Goal: Information Seeking & Learning: Understand process/instructions

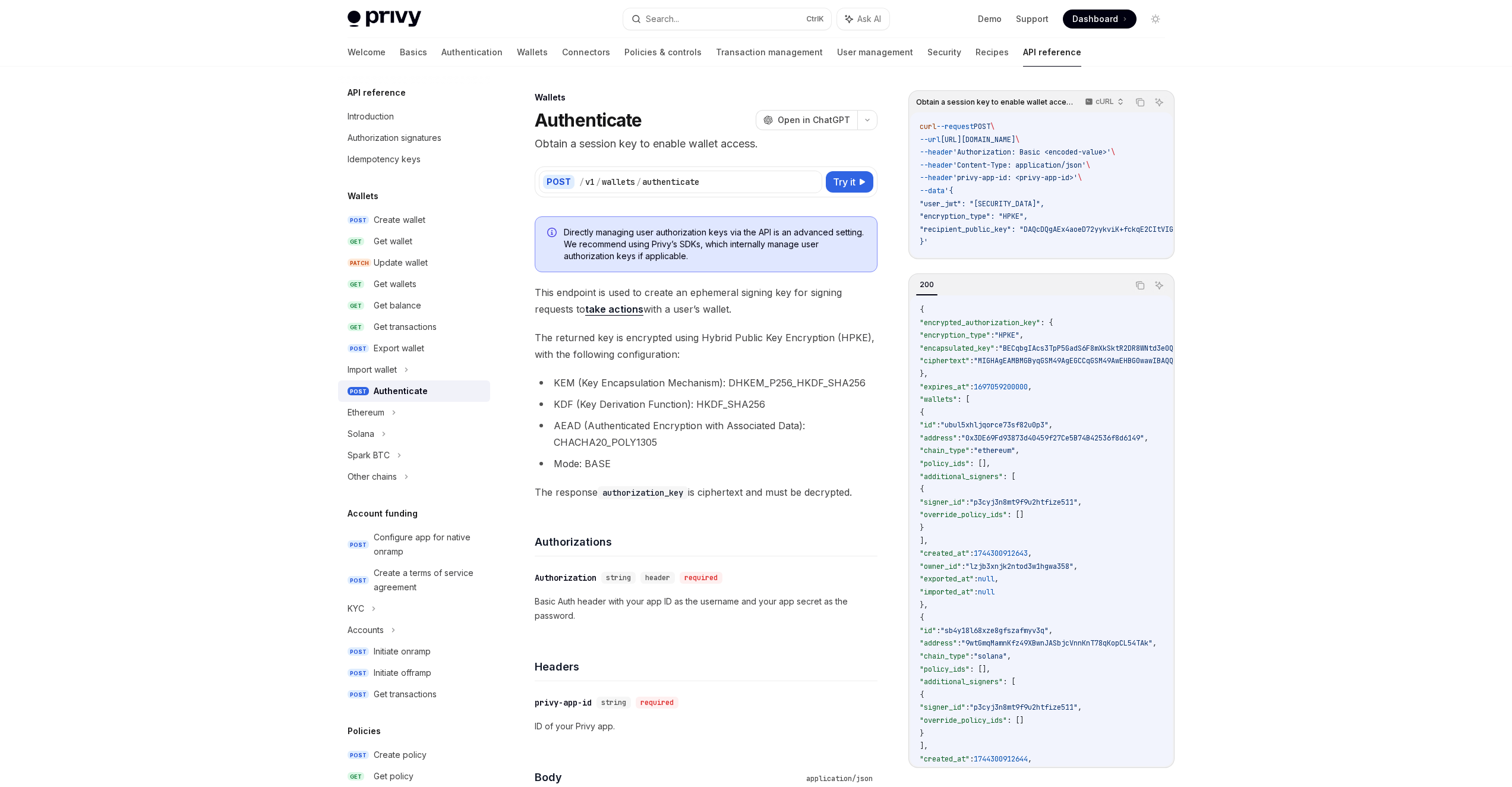
drag, startPoint x: 531, startPoint y: 337, endPoint x: 864, endPoint y: 483, distance: 363.6
copy div "The returned key is encrypted using Hybrid Public Key Encryption (HPKE), with t…"
click at [1227, 89] on div "Privy Docs home page Search... Ctrl K Ask AI Demo Support Dashboard Dashboard S…" at bounding box center [756, 787] width 1512 height 1575
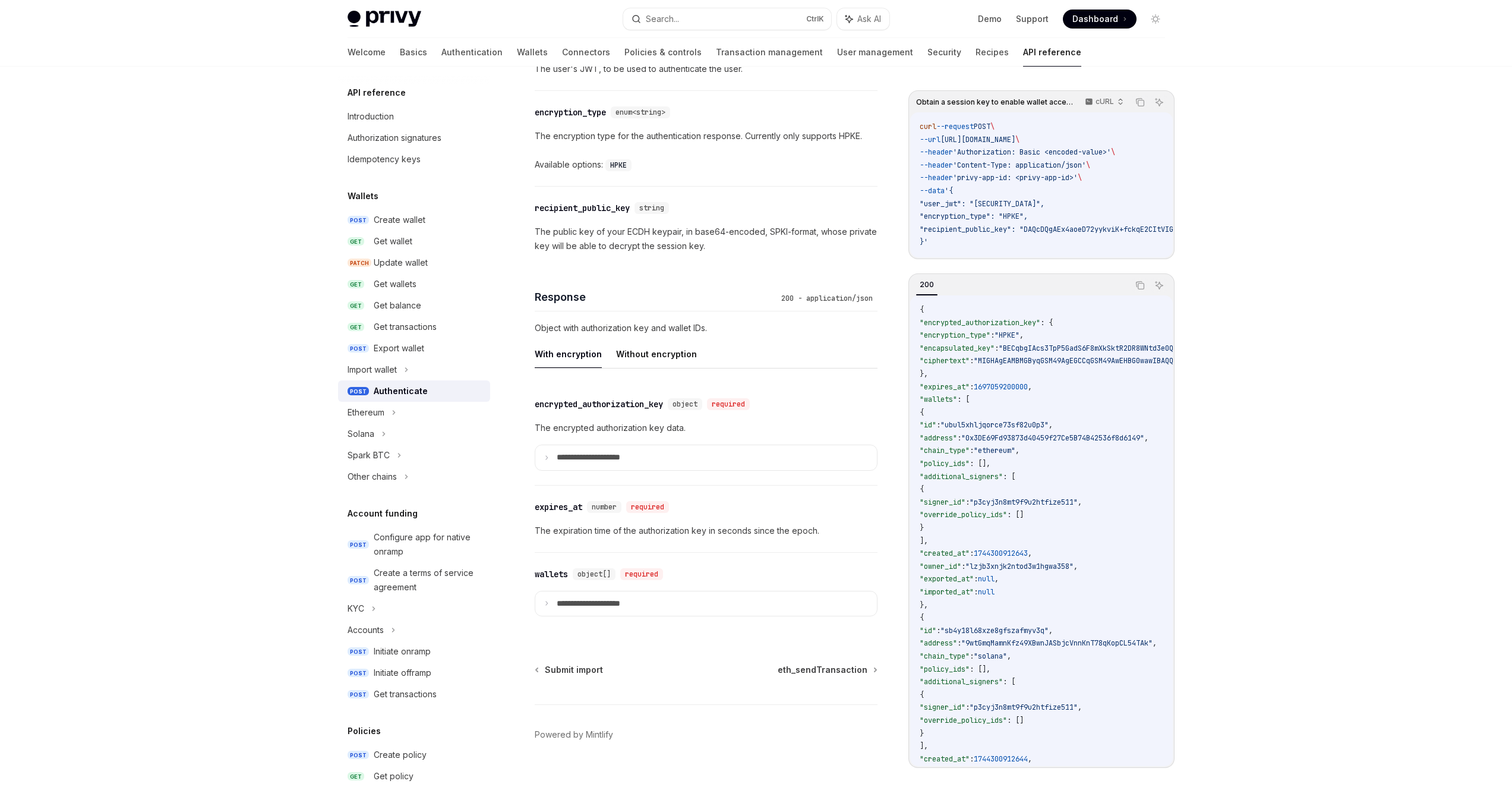
scroll to position [772, 0]
click at [622, 452] on p "**********" at bounding box center [597, 452] width 83 height 11
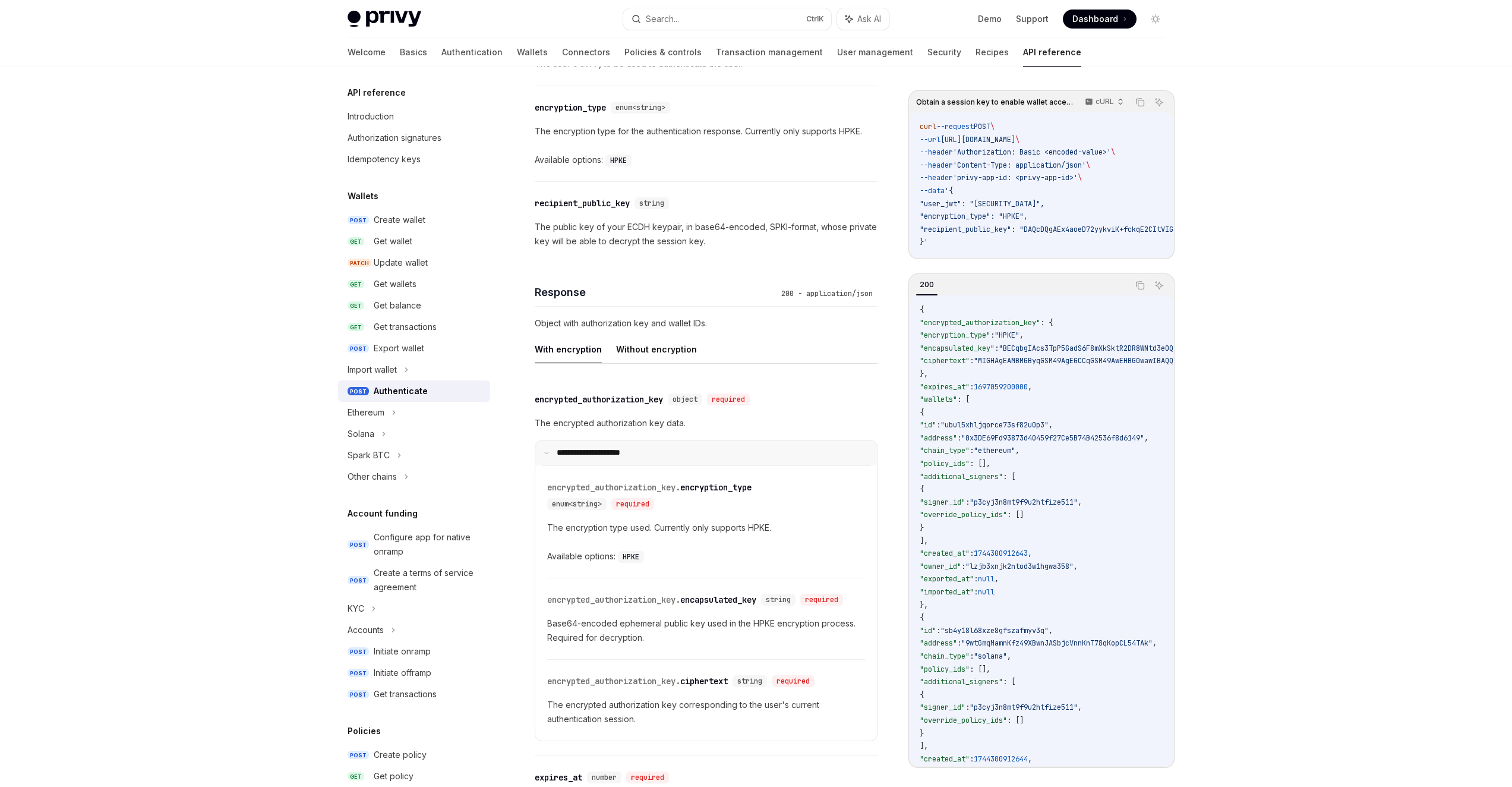
click at [622, 452] on p "**********" at bounding box center [596, 452] width 79 height 11
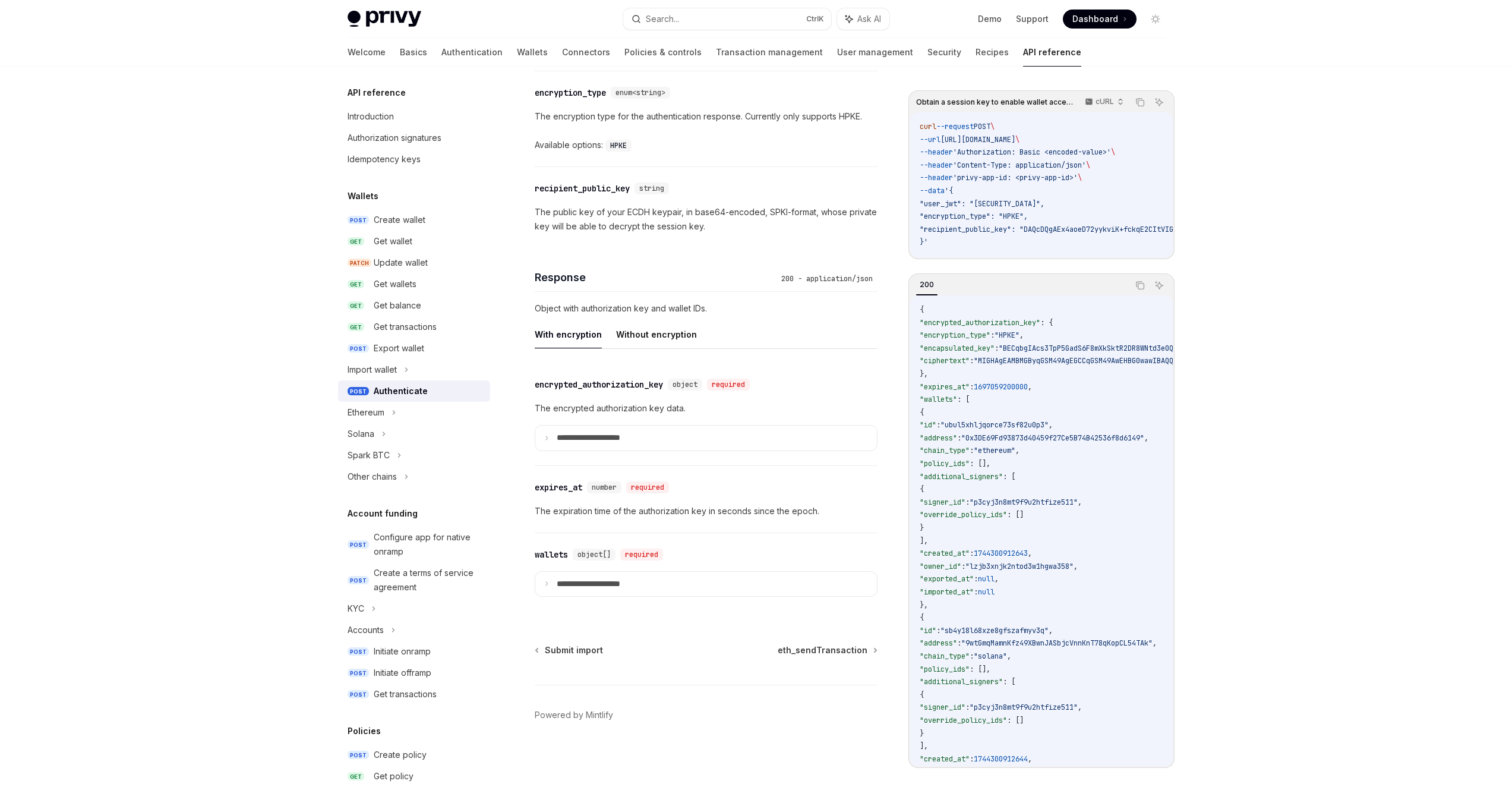
scroll to position [788, 0]
click at [666, 341] on button "Without encryption" at bounding box center [656, 334] width 81 height 28
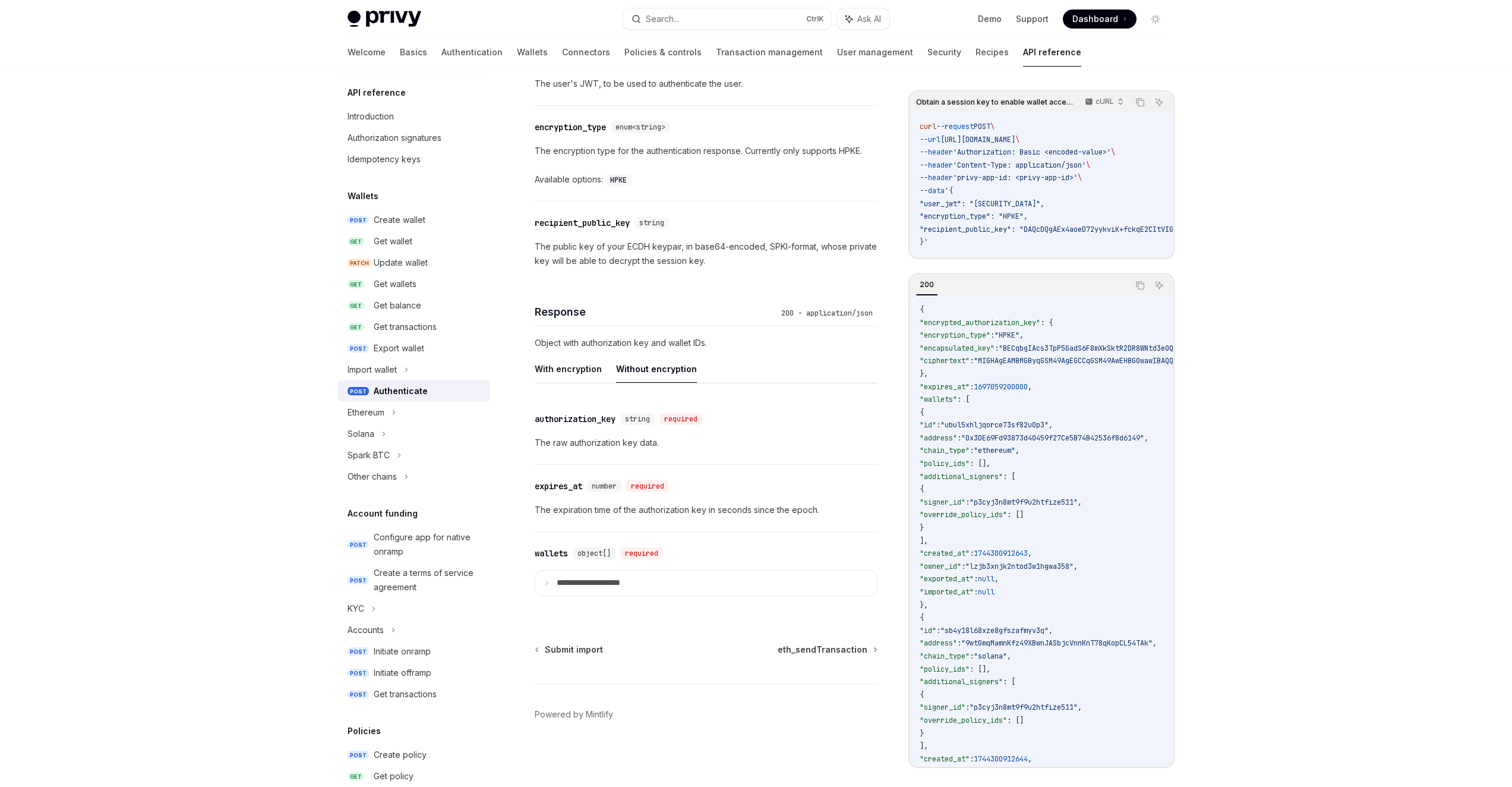
scroll to position [717, 0]
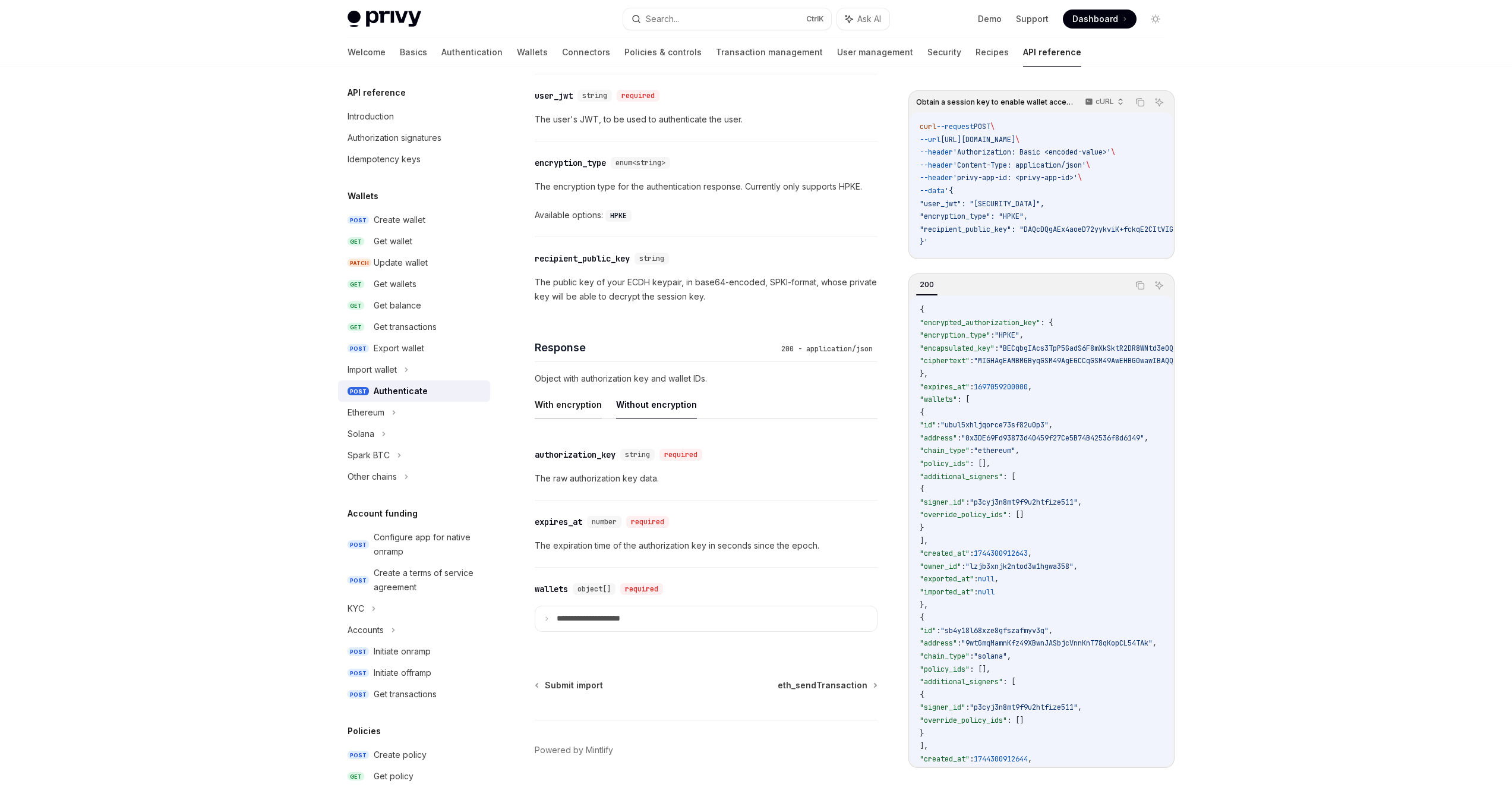
click at [576, 405] on button "With encryption" at bounding box center [568, 404] width 67 height 28
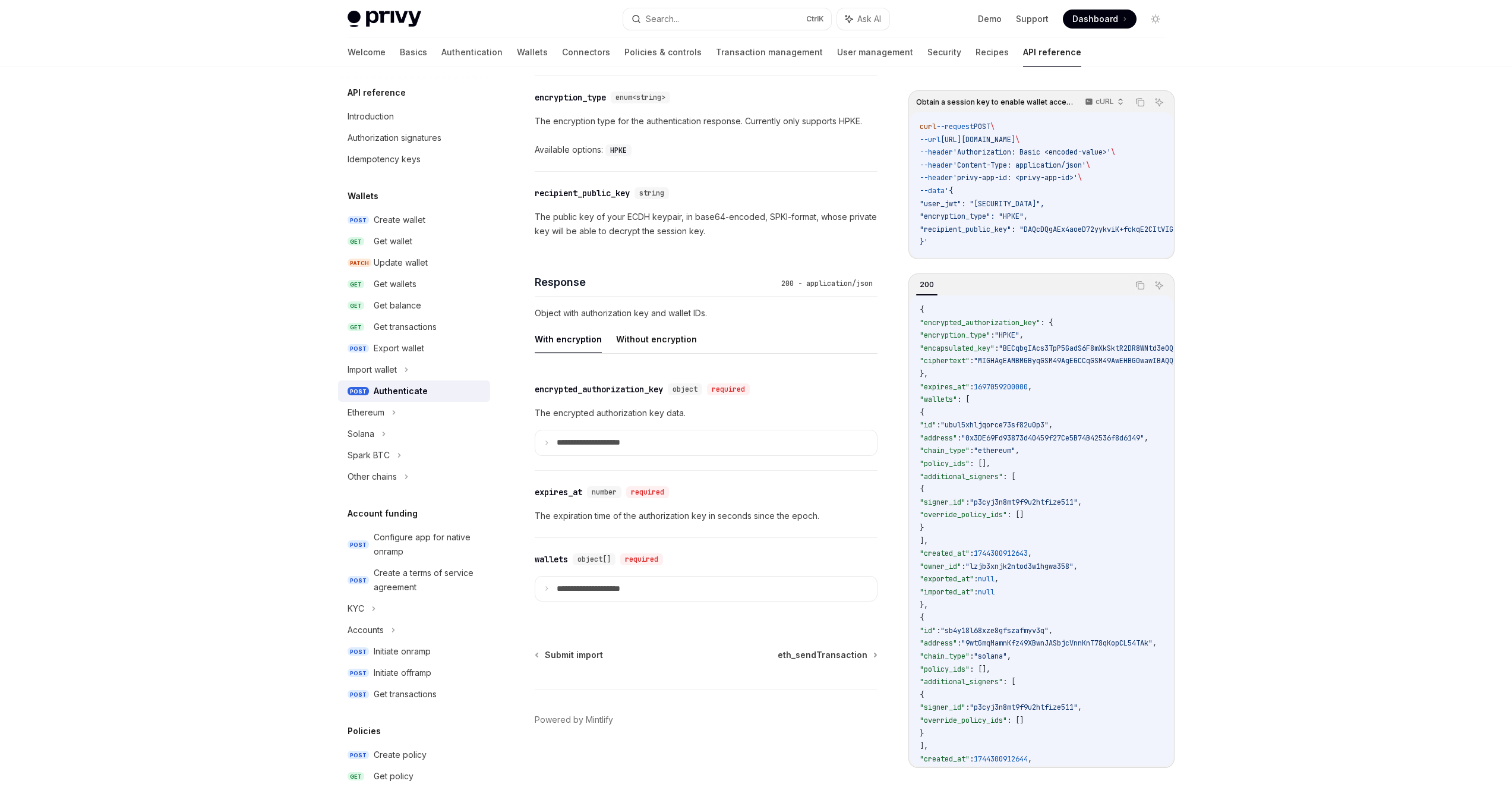
scroll to position [788, 0]
click at [608, 444] on summary "**********" at bounding box center [706, 437] width 341 height 25
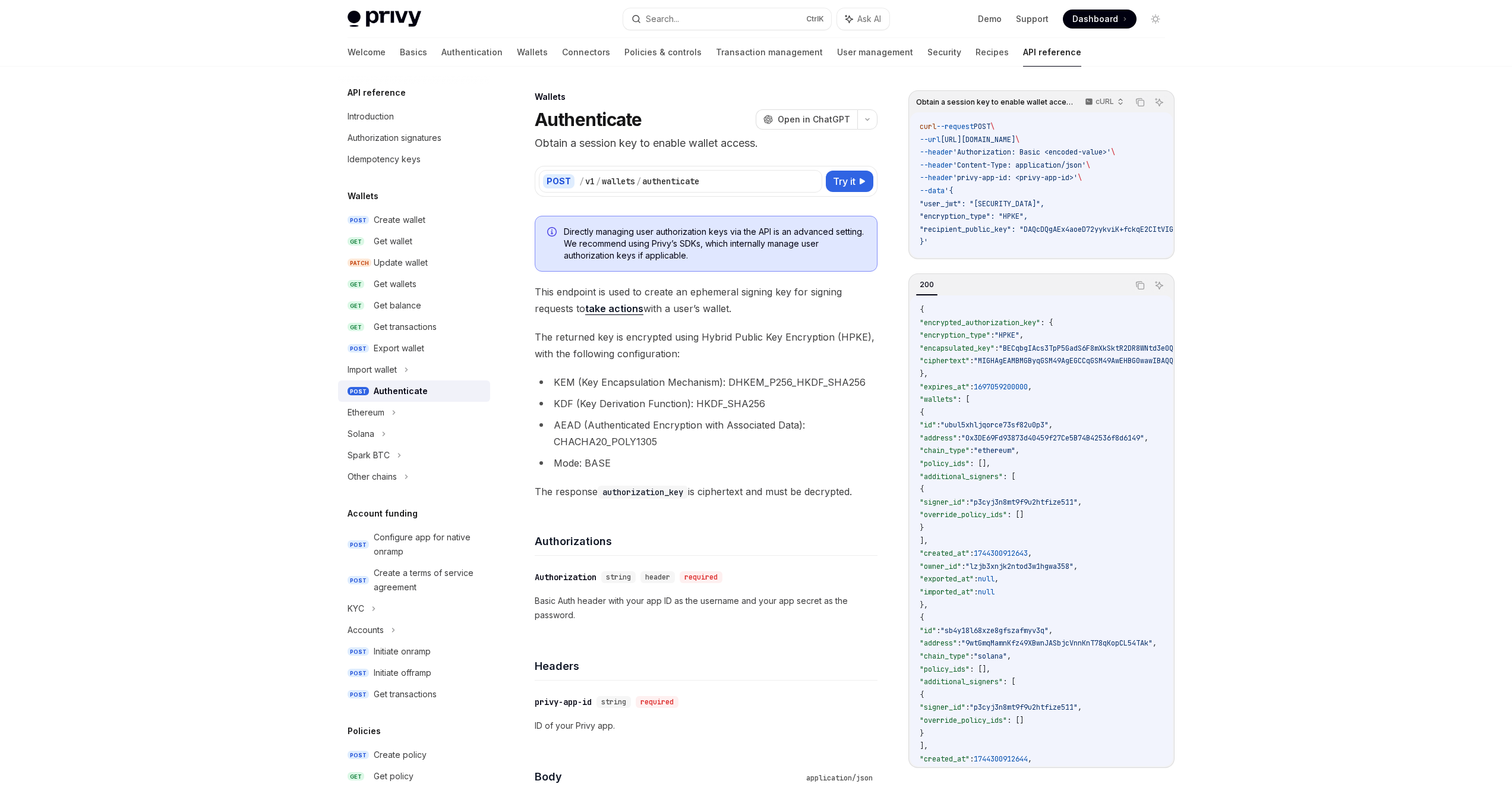
scroll to position [0, 0]
click at [636, 306] on link "take actions" at bounding box center [614, 309] width 58 height 13
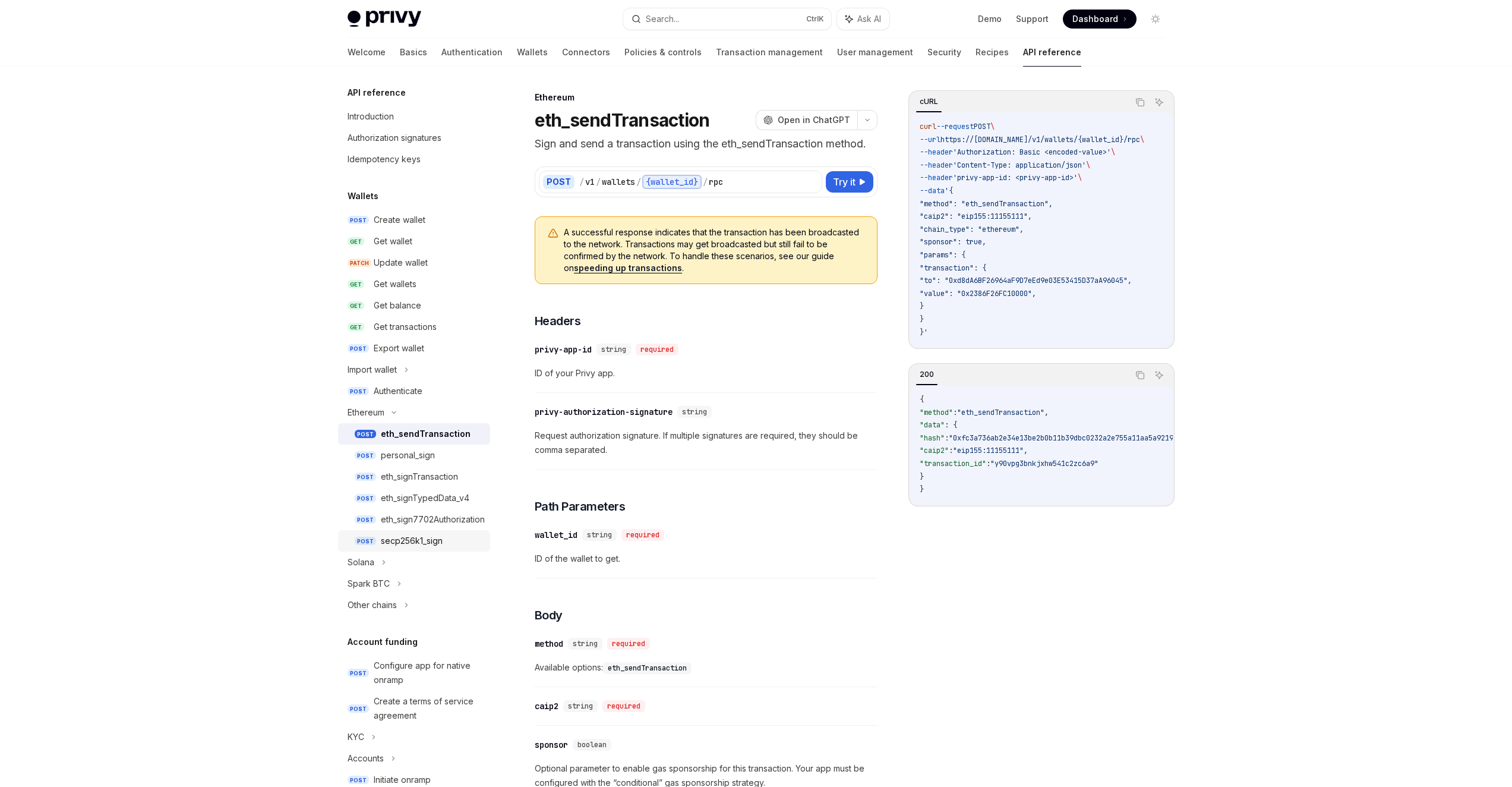
click at [442, 548] on link "POST secp256k1_sign" at bounding box center [414, 540] width 152 height 21
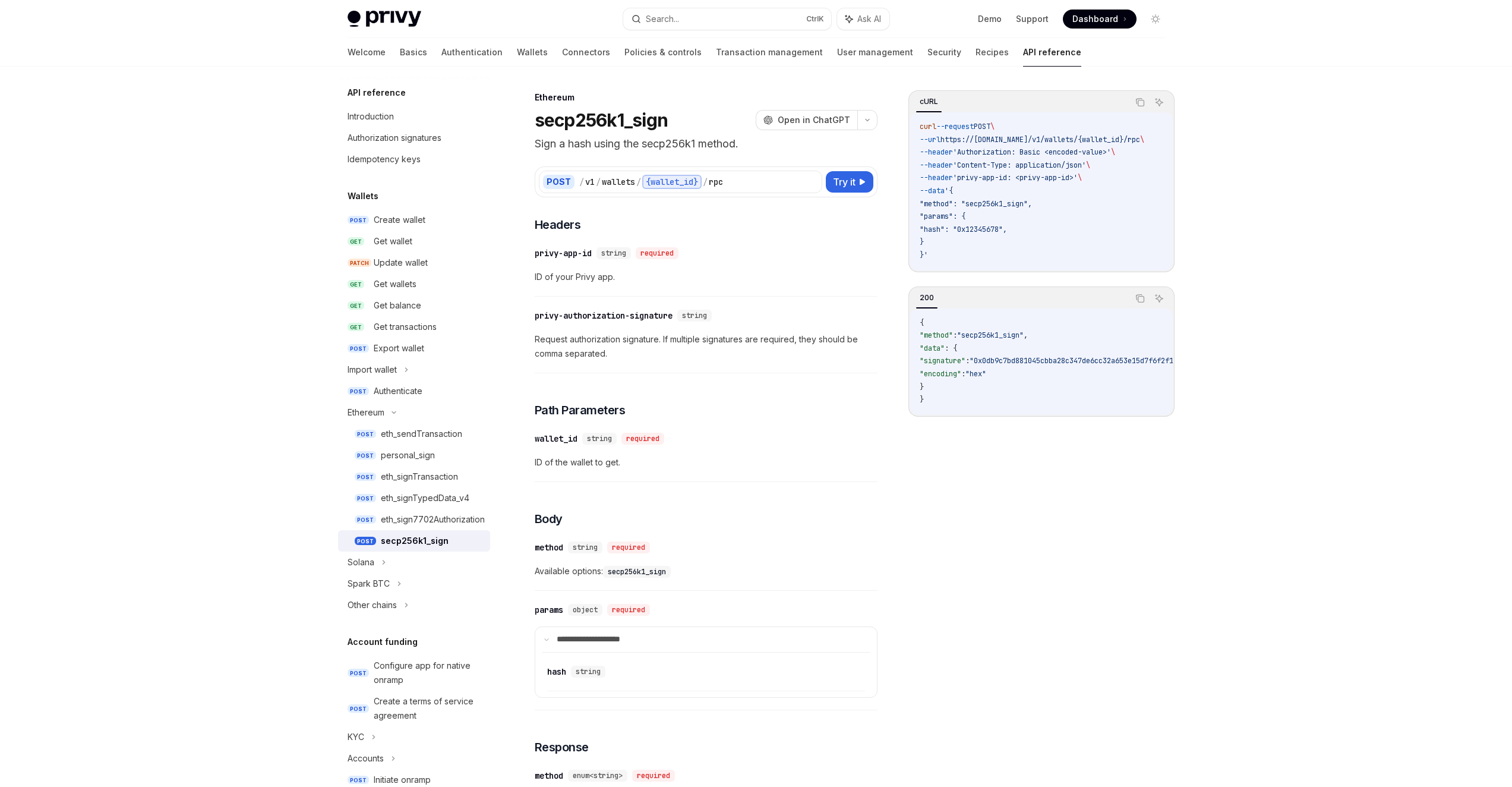
click at [718, 422] on div "**********" at bounding box center [707, 608] width 343 height 784
click at [709, 370] on div "​ privy-authorization-signature string Request authorization signature. If mult…" at bounding box center [707, 337] width 343 height 71
click at [841, 570] on span "Available options: secp256k1_sign" at bounding box center [707, 571] width 343 height 15
drag, startPoint x: 537, startPoint y: 119, endPoint x: 689, endPoint y: 126, distance: 152.2
click at [689, 126] on div "Ethereum secp256k1_sign OpenAI Open in ChatGPT Sign a hash using the secp256k1 …" at bounding box center [595, 633] width 570 height 1087
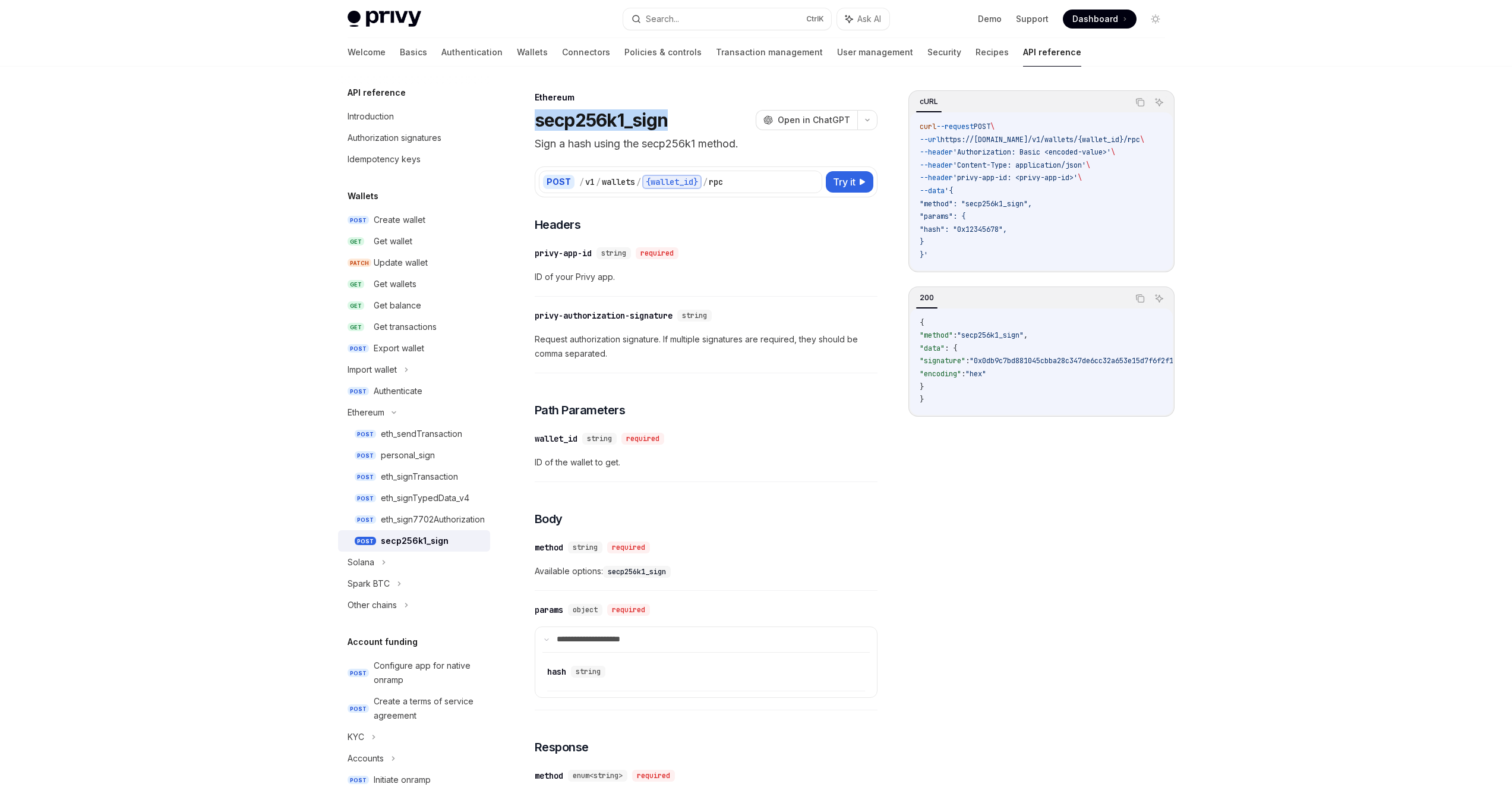
click at [695, 116] on div "secp256k1_sign OpenAI Open in ChatGPT" at bounding box center [707, 120] width 343 height 21
click at [864, 113] on button "button" at bounding box center [868, 120] width 20 height 20
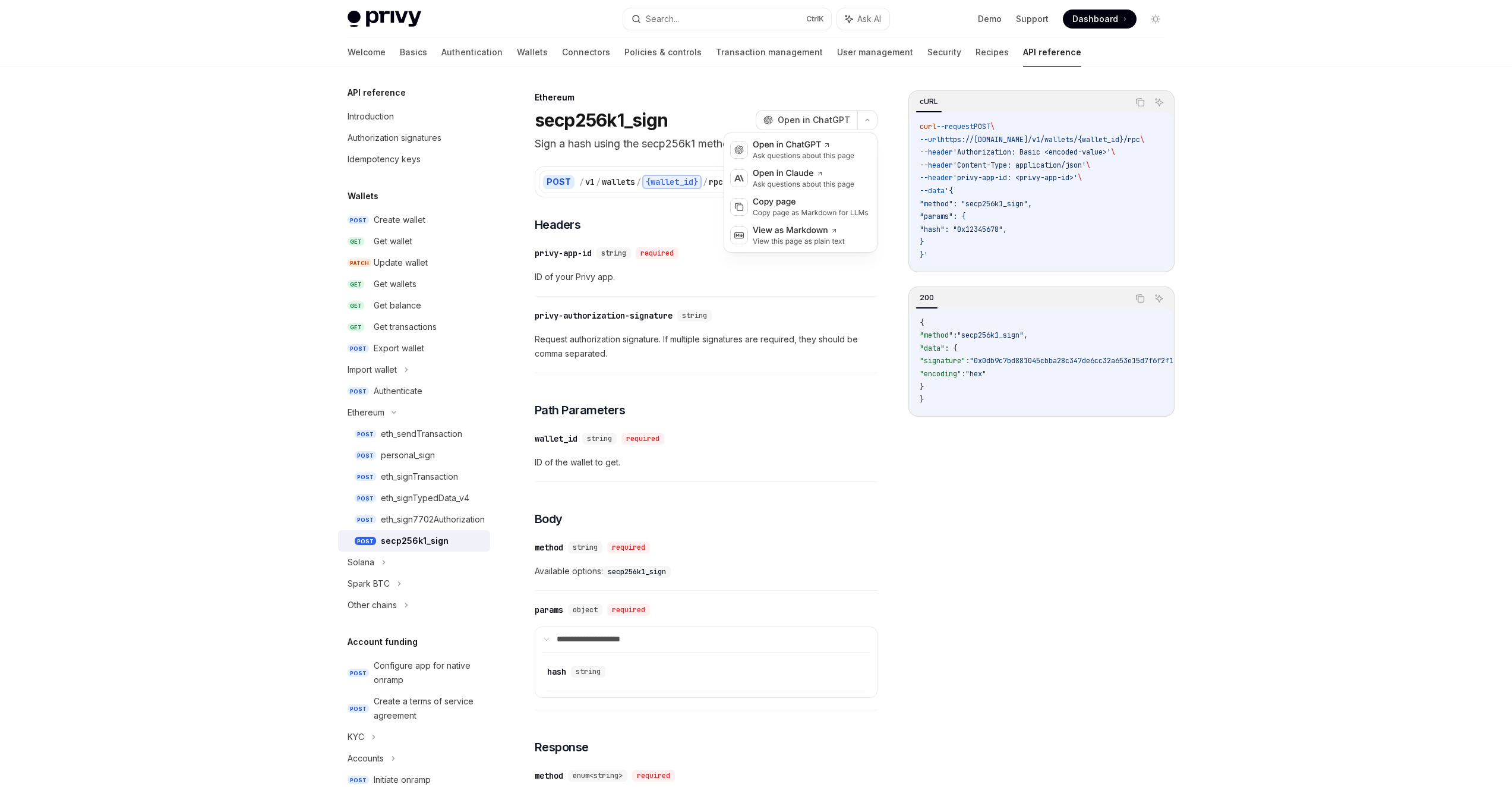
click at [727, 104] on div "Ethereum secp256k1_sign OpenAI Open in ChatGPT" at bounding box center [707, 111] width 343 height 39
click at [867, 117] on button "button" at bounding box center [868, 120] width 20 height 20
click at [840, 207] on div "Copy page" at bounding box center [811, 202] width 116 height 12
click at [1239, 105] on div "Privy Docs home page Search... Ctrl K Ask AI Demo Support Dashboard Dashboard S…" at bounding box center [756, 588] width 1512 height 1176
click at [824, 224] on h3 "​ Headers" at bounding box center [707, 224] width 343 height 16
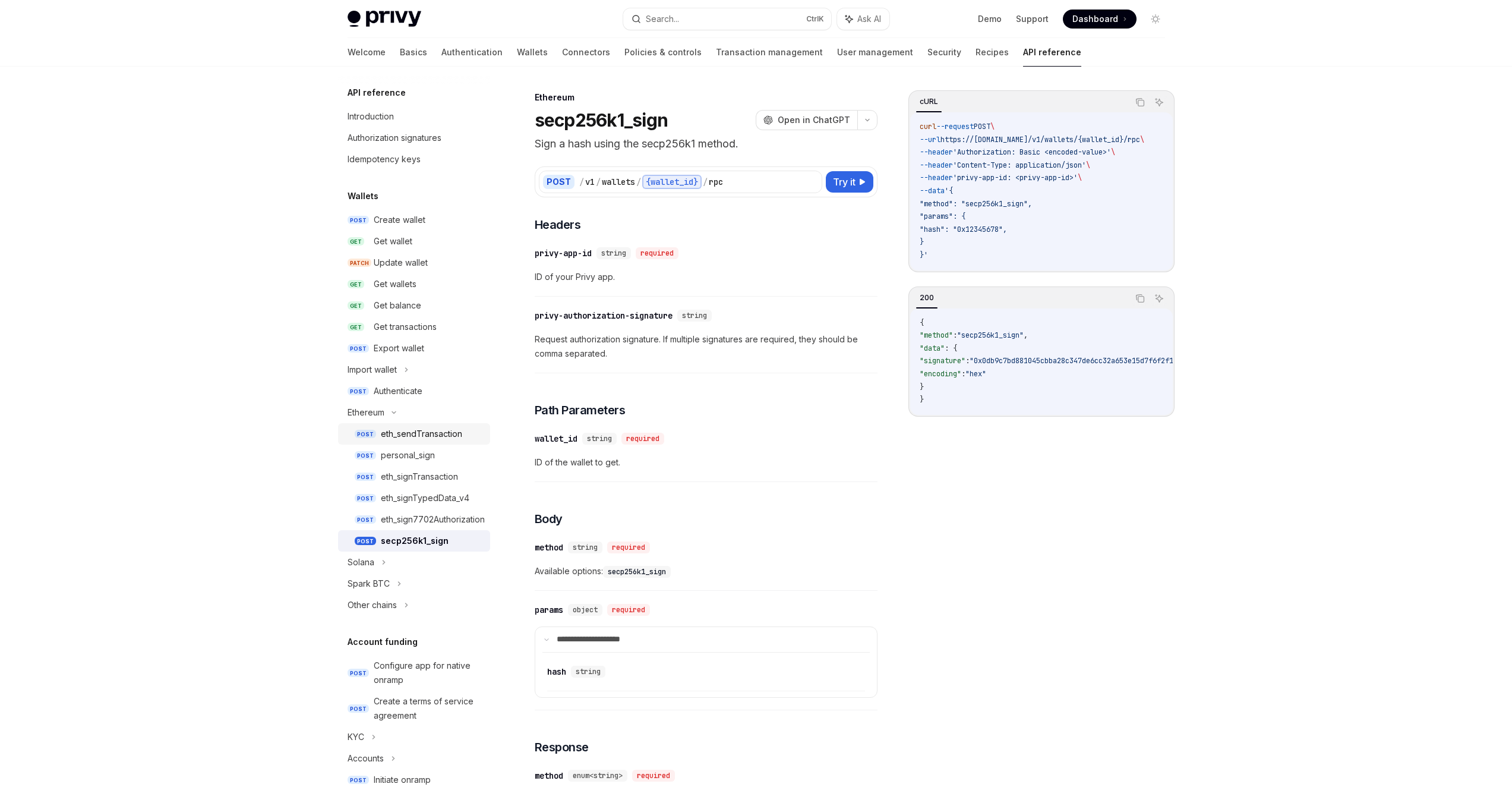
click at [445, 435] on div "eth_sendTransaction" at bounding box center [421, 434] width 81 height 15
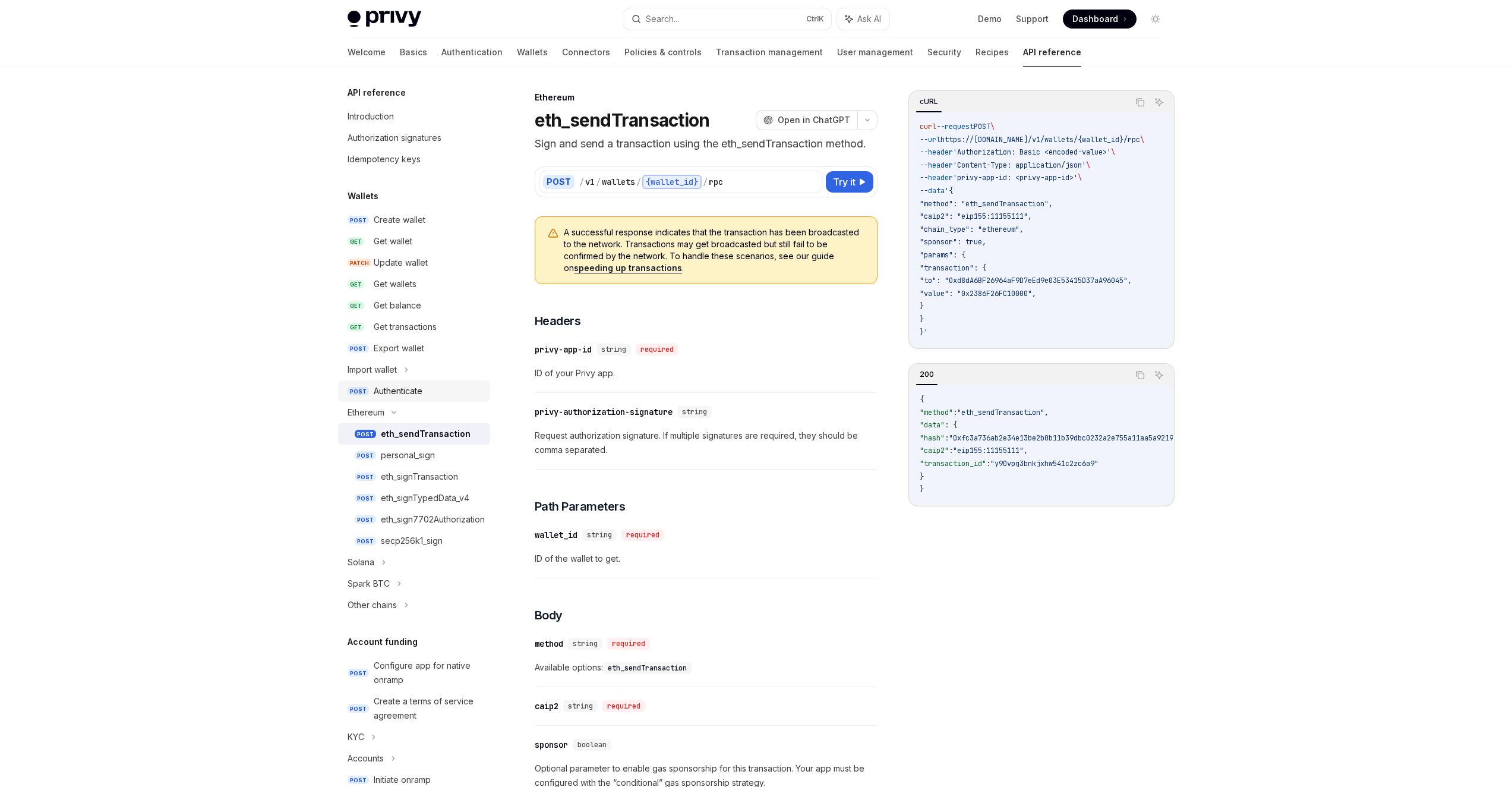
click at [428, 394] on div "Authenticate" at bounding box center [428, 391] width 109 height 15
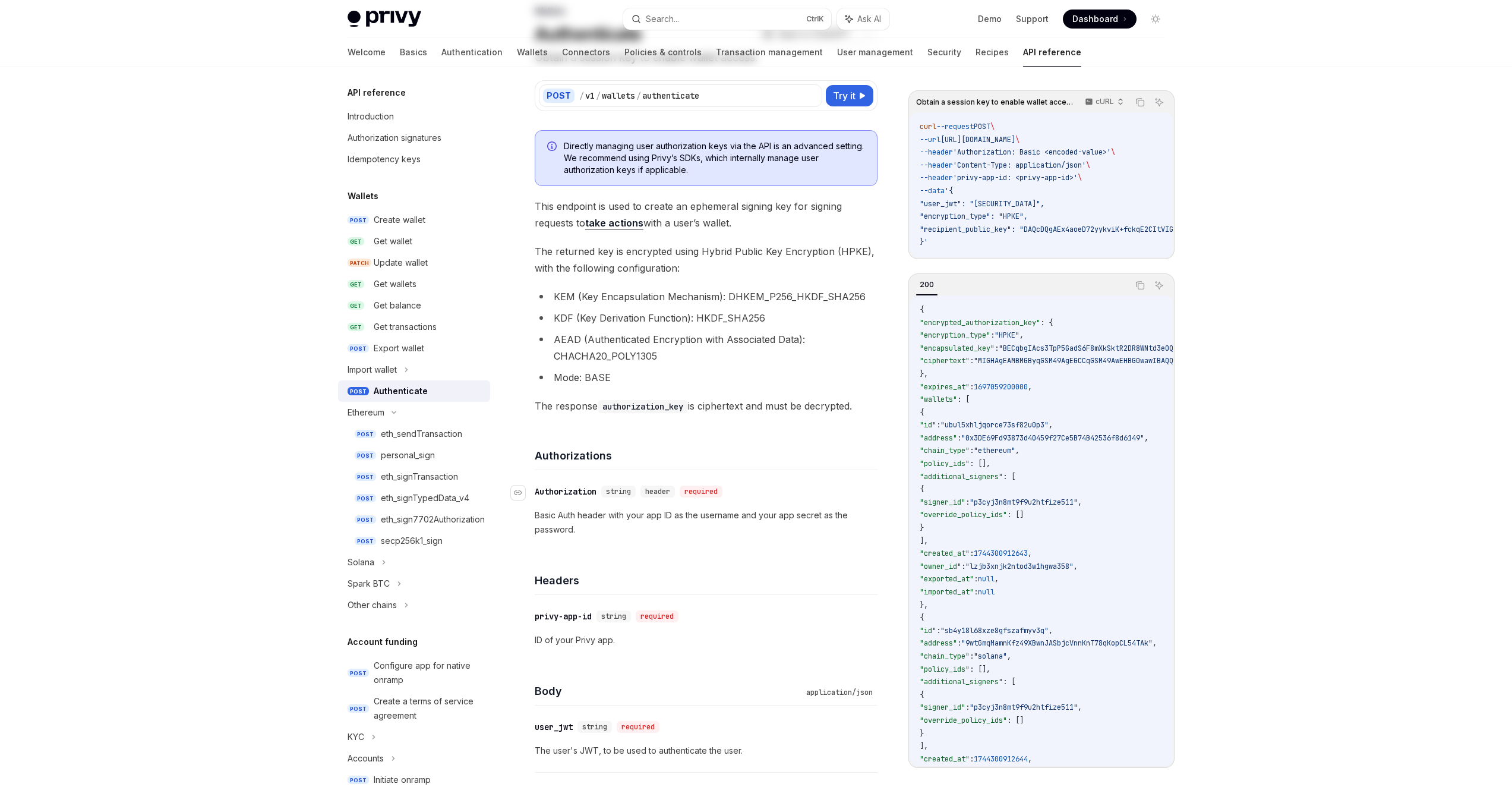
scroll to position [119, 0]
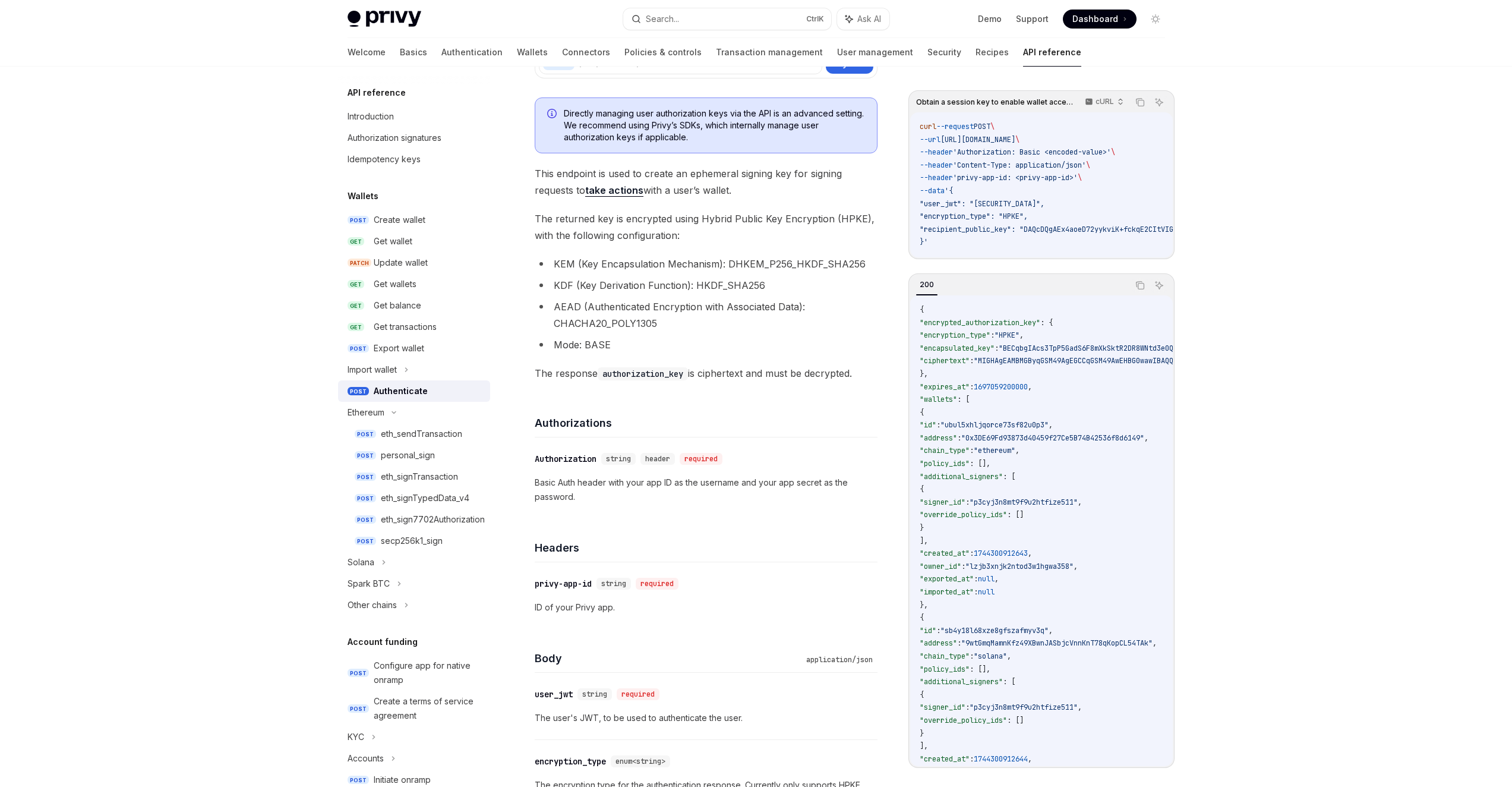
click at [625, 191] on link "take actions" at bounding box center [614, 190] width 58 height 13
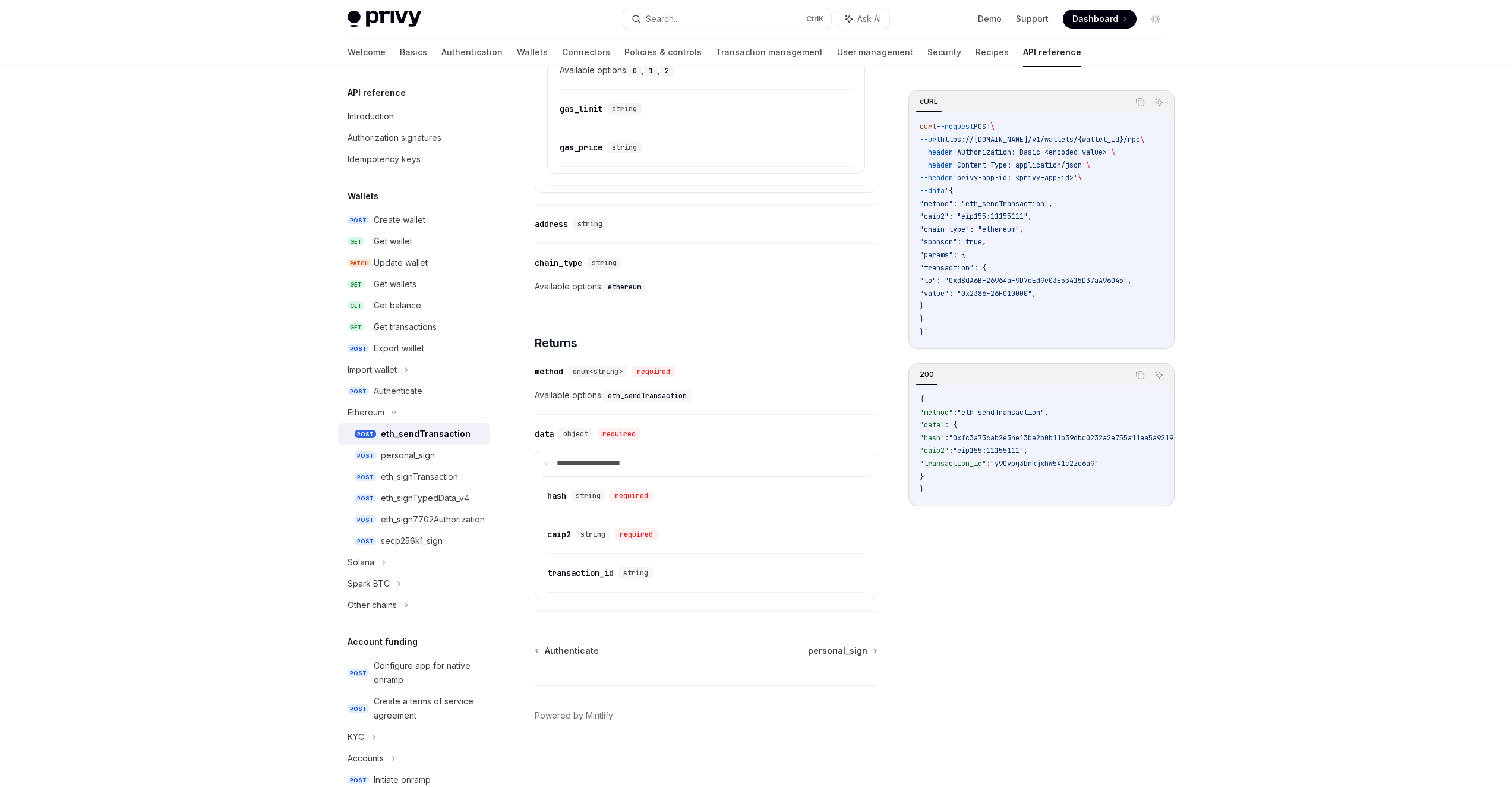
scroll to position [1155, 0]
click at [427, 541] on div "secp256k1_sign" at bounding box center [411, 540] width 61 height 15
type textarea "*"
